Goal: Information Seeking & Learning: Check status

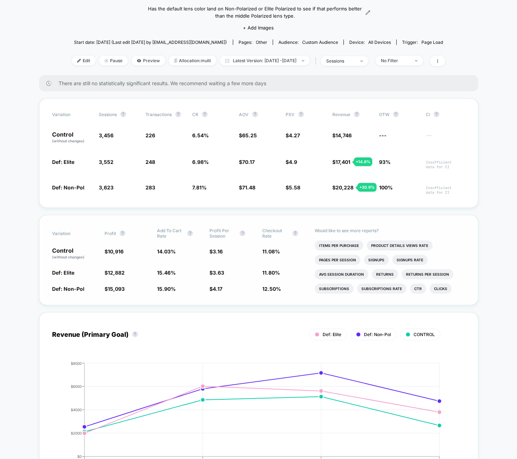
scroll to position [63, 0]
